Goal: Task Accomplishment & Management: Manage account settings

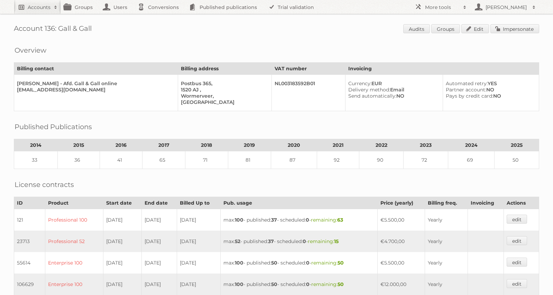
click at [43, 7] on h2 "Accounts" at bounding box center [39, 7] width 23 height 7
type input"] "action"
click at [159, 18] on input "Search" at bounding box center [164, 23] width 10 height 10
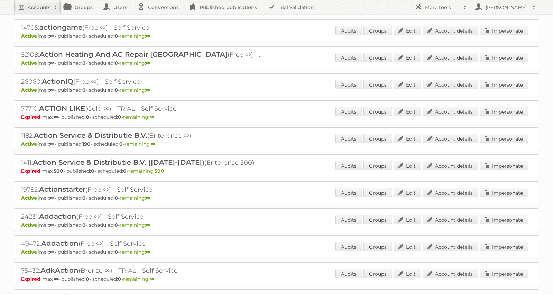
scroll to position [138, 0]
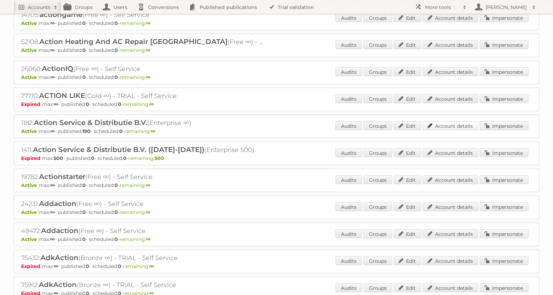
click at [447, 128] on link "Account details" at bounding box center [451, 125] width 56 height 9
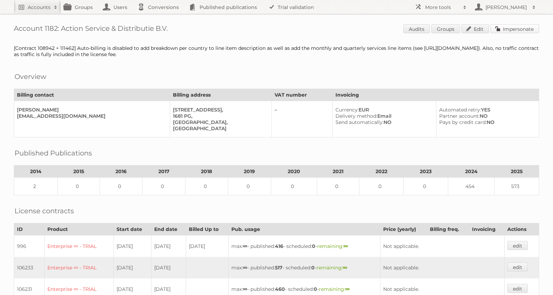
click at [501, 32] on link "Impersonate" at bounding box center [514, 28] width 49 height 9
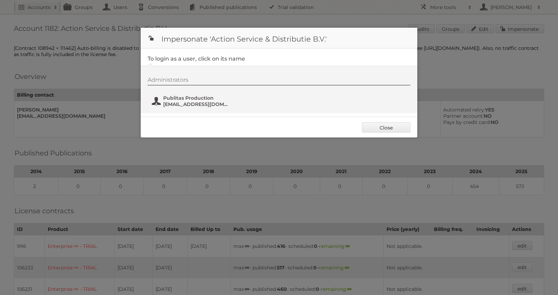
click at [203, 98] on span "Publitas Production" at bounding box center [196, 98] width 67 height 6
